Goal: Register for event/course

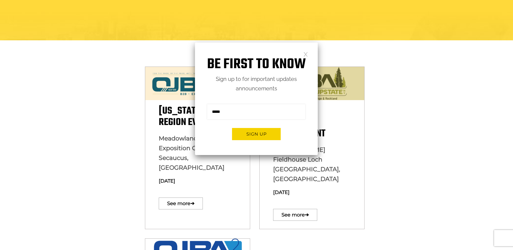
scroll to position [119, 0]
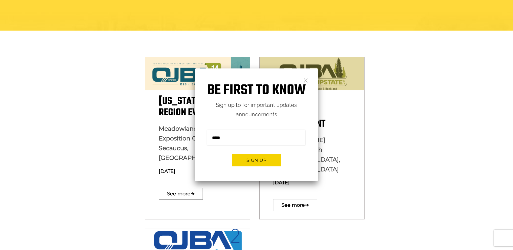
click at [303, 76] on div "Be first to know Sign up to for important updates announcements Sign me up for …" at bounding box center [256, 124] width 123 height 113
click at [303, 79] on div "Be first to know Sign up to for important updates announcements Sign me up for …" at bounding box center [256, 124] width 123 height 113
click at [304, 78] on link at bounding box center [305, 80] width 5 height 5
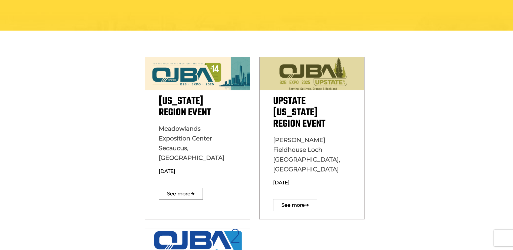
click at [187, 188] on link "See more ➔" at bounding box center [181, 194] width 44 height 12
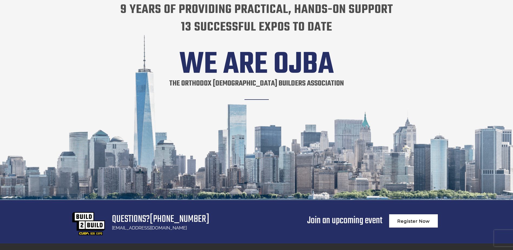
scroll to position [948, 0]
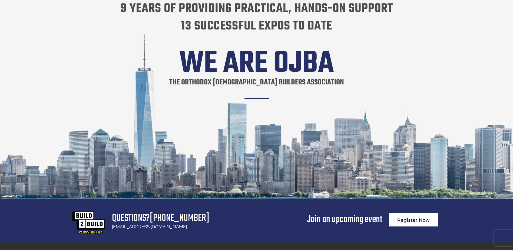
click at [418, 213] on link "Register Now" at bounding box center [413, 219] width 49 height 13
